Goal: Task Accomplishment & Management: Manage account settings

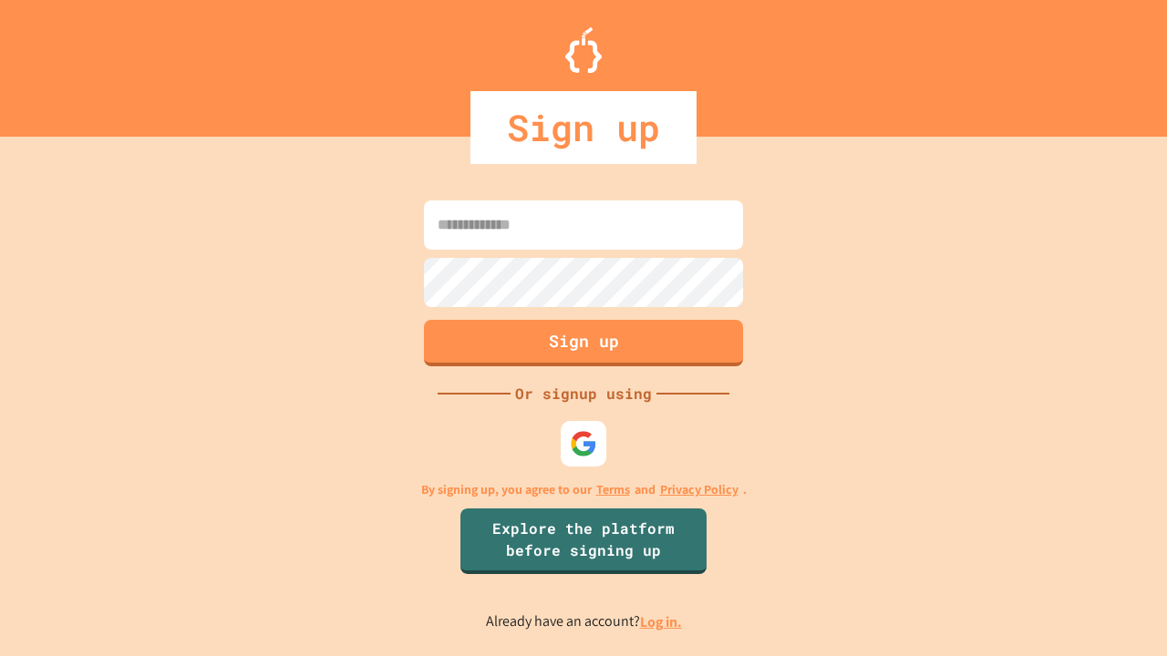
click at [662, 622] on link "Log in." at bounding box center [661, 622] width 42 height 19
